Goal: Find specific page/section: Find specific page/section

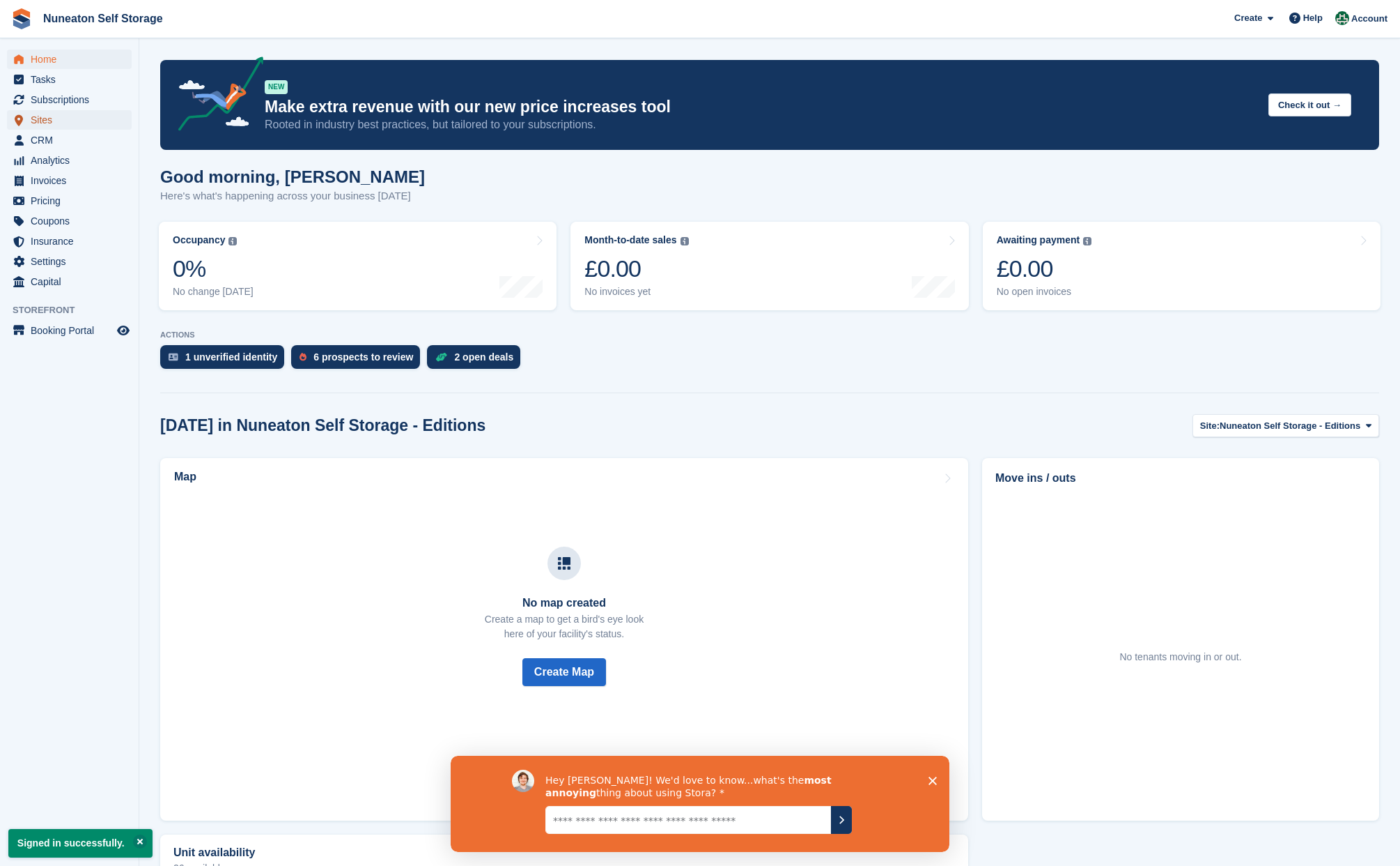
click at [44, 123] on span "Sites" at bounding box center [72, 119] width 84 height 19
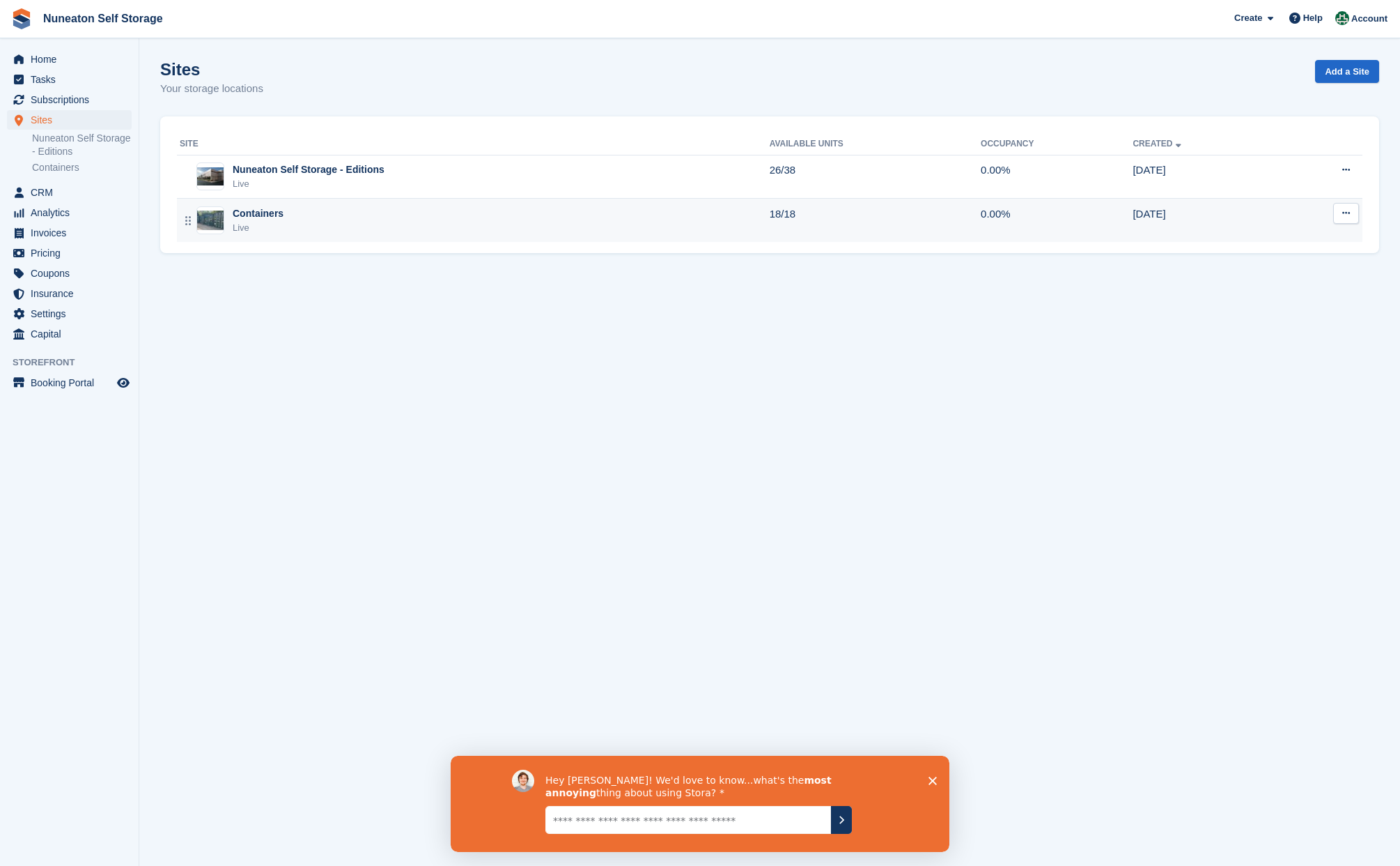
click at [370, 223] on div "Containers Live" at bounding box center [474, 220] width 590 height 29
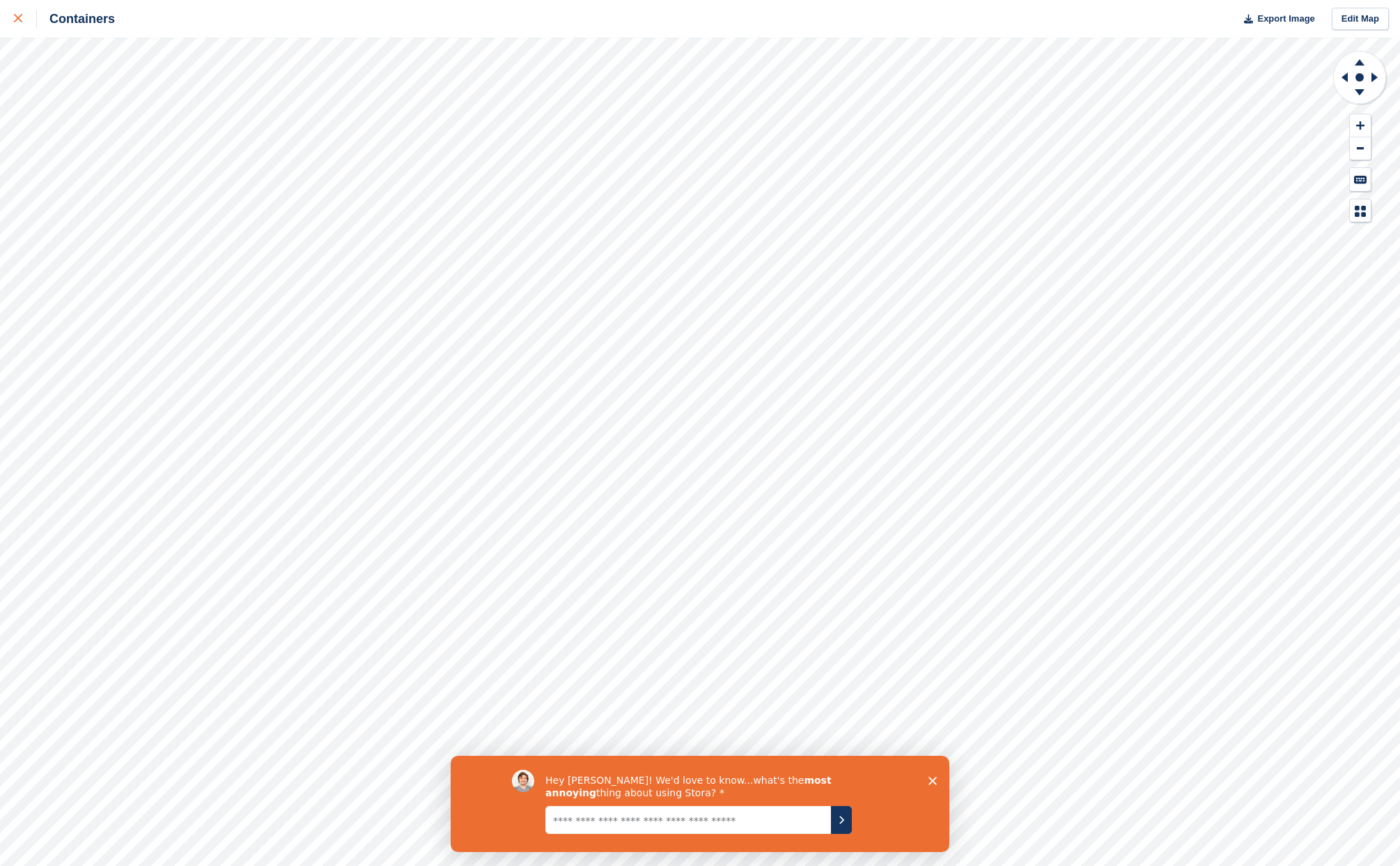
click at [29, 22] on div at bounding box center [25, 19] width 23 height 17
click at [20, 15] on icon at bounding box center [18, 18] width 8 height 8
click at [12, 21] on link at bounding box center [18, 18] width 37 height 38
